Goal: Information Seeking & Learning: Learn about a topic

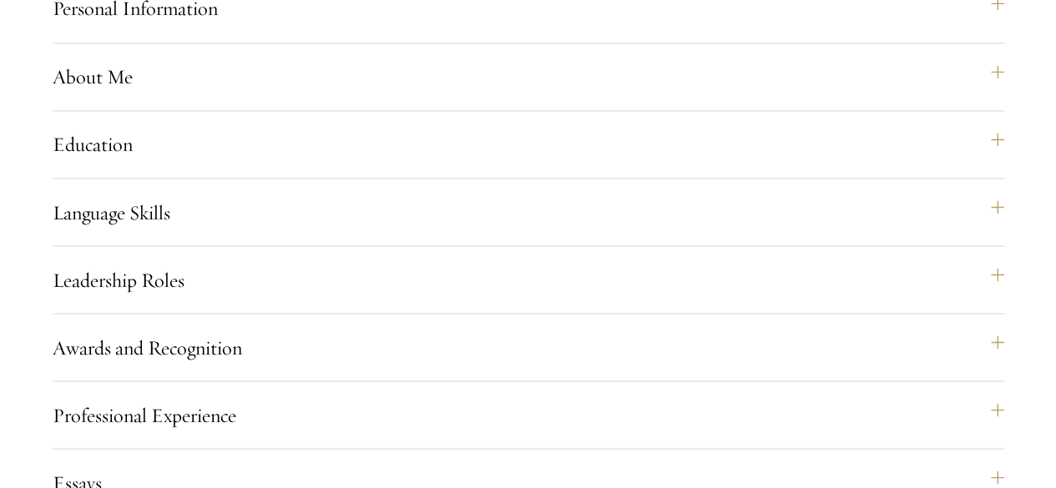
scroll to position [1370, 0]
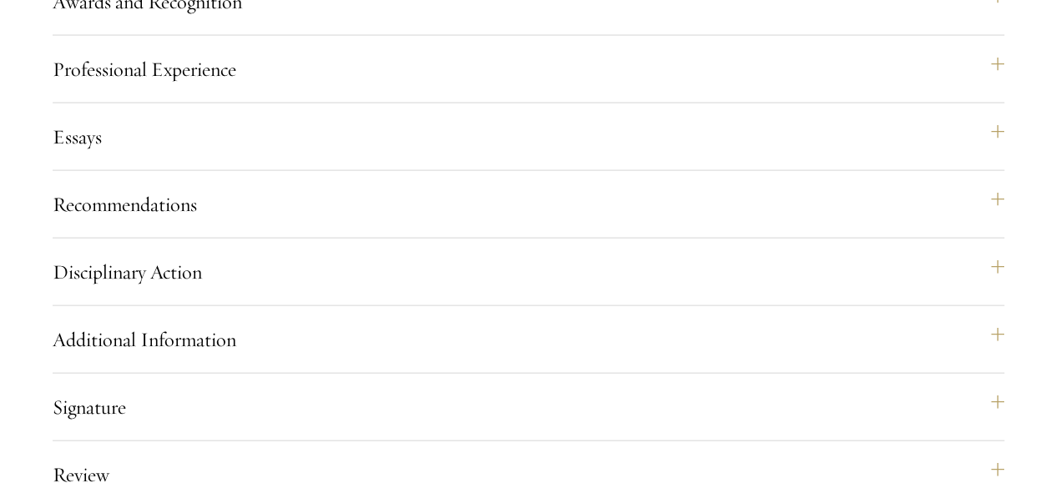
scroll to position [1713, 0]
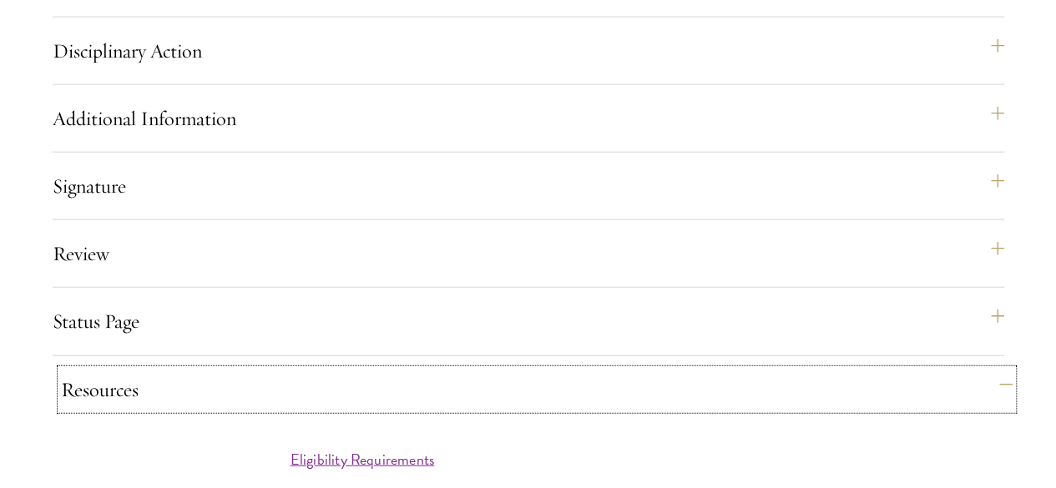
scroll to position [1934, 0]
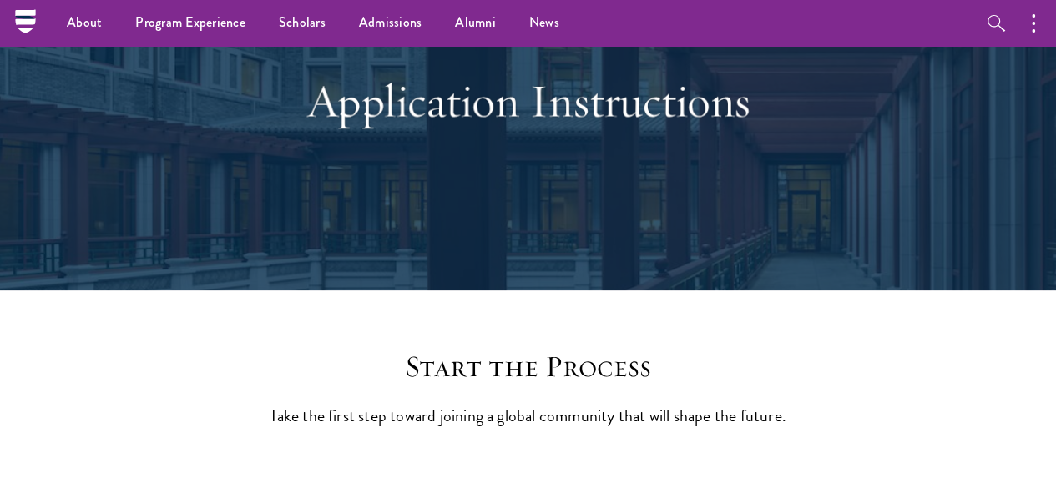
scroll to position [0, 0]
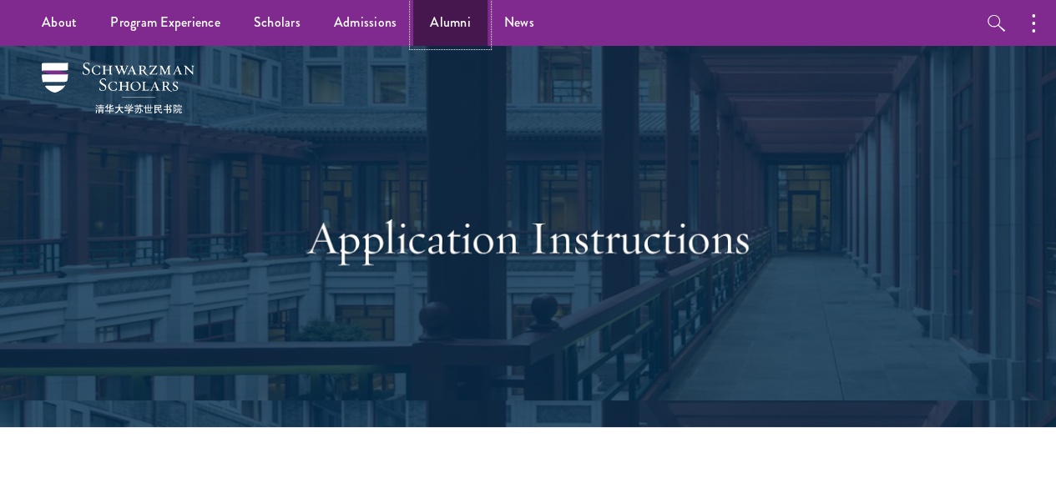
click at [434, 15] on link "Alumni" at bounding box center [450, 23] width 74 height 46
click at [494, 16] on link "News" at bounding box center [519, 23] width 63 height 46
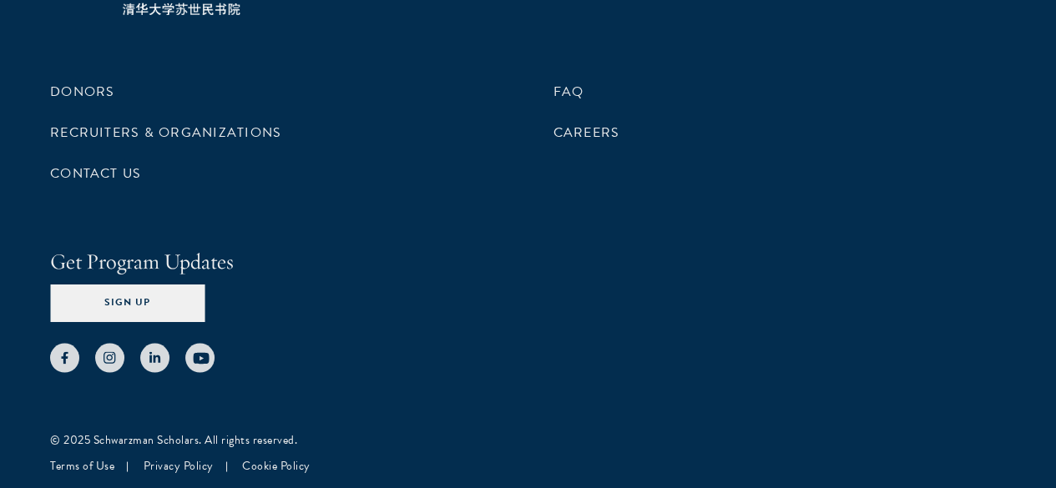
scroll to position [4486, 0]
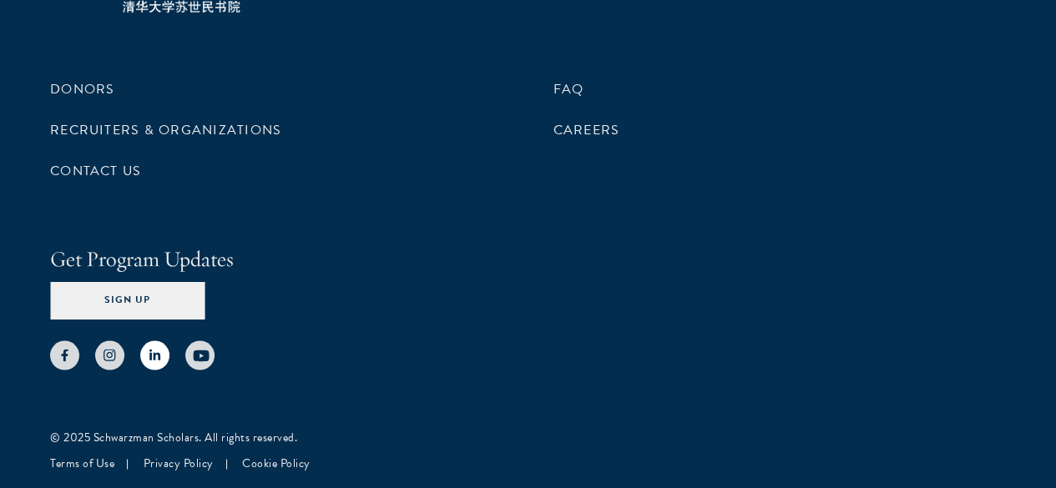
click at [161, 349] on icon at bounding box center [155, 355] width 13 height 13
